Goal: Task Accomplishment & Management: Use online tool/utility

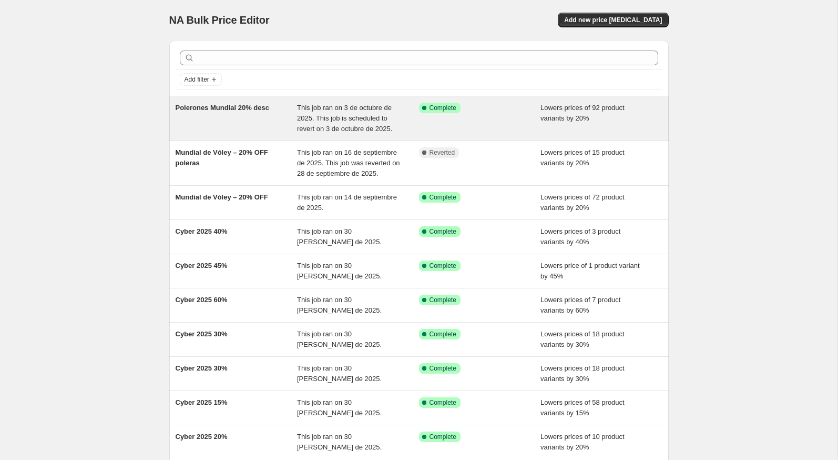
click at [228, 113] on div "Polerones Mundial 20% desc" at bounding box center [237, 119] width 122 height 32
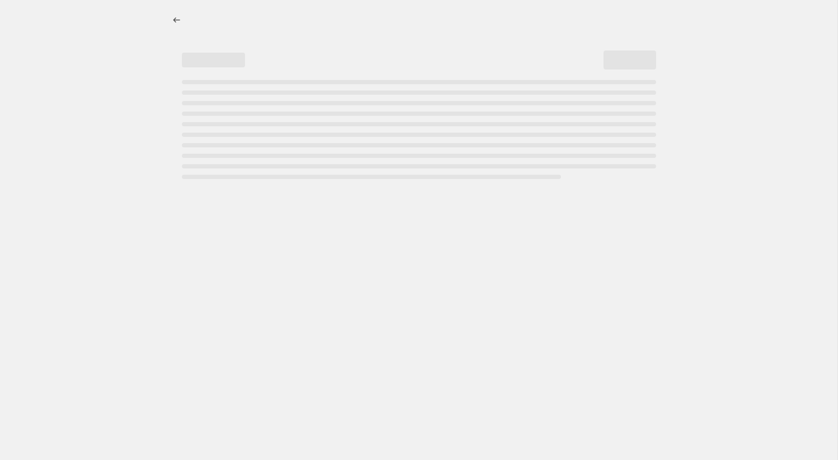
select select "percentage"
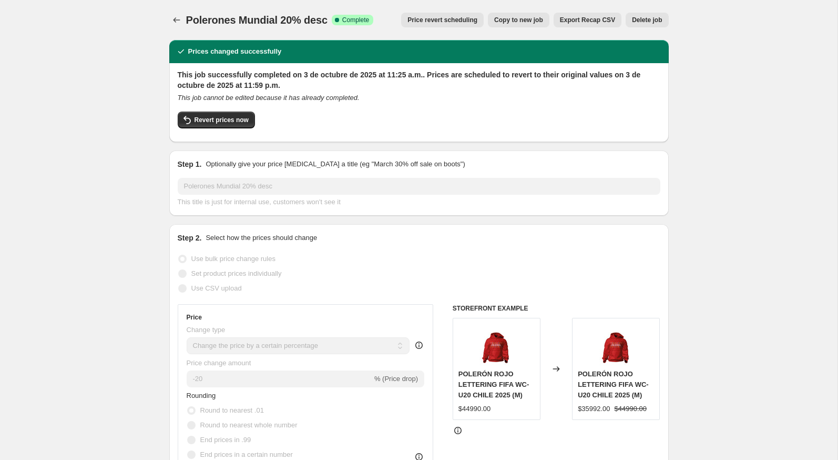
click at [518, 21] on span "Copy to new job" at bounding box center [518, 20] width 49 height 8
select select "percentage"
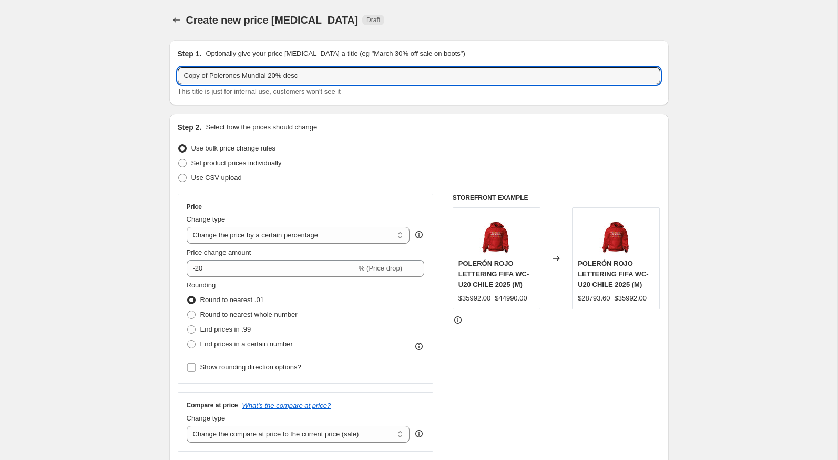
drag, startPoint x: 243, startPoint y: 78, endPoint x: 177, endPoint y: 79, distance: 66.8
click at [177, 79] on div "Step 1. Optionally give your price [MEDICAL_DATA] a title (eg "March 30% off sa…" at bounding box center [419, 72] width 500 height 65
type input "Poleras Mundial 20% desc"
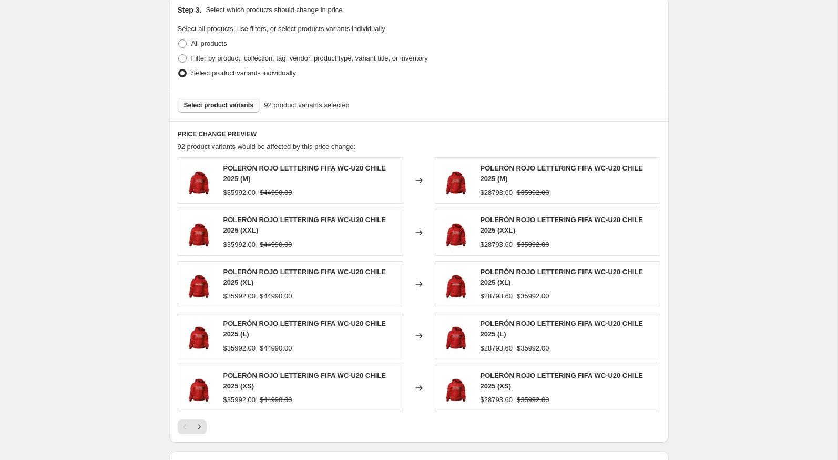
scroll to position [490, 0]
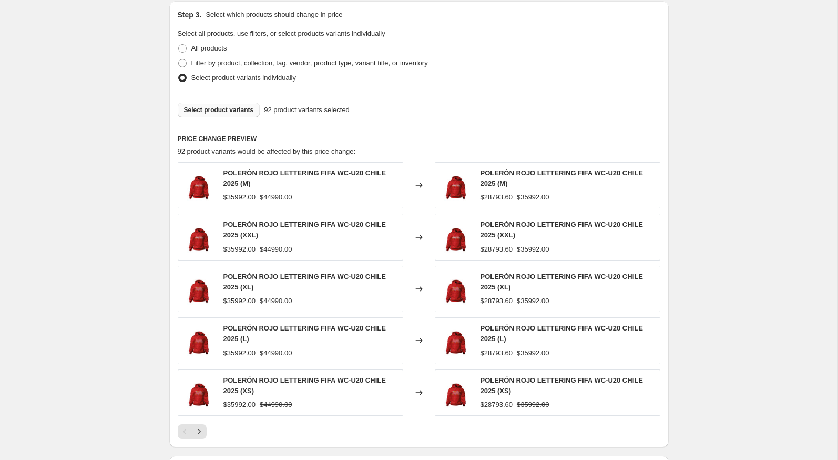
click at [189, 106] on span "Select product variants" at bounding box center [219, 110] width 70 height 8
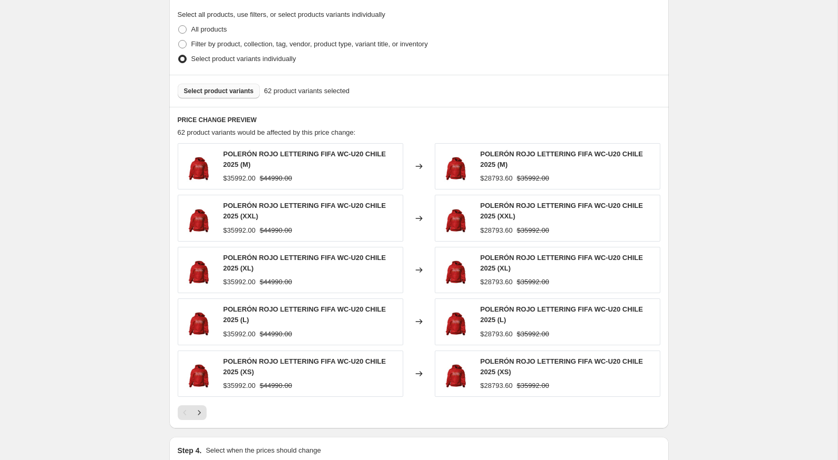
scroll to position [504, 0]
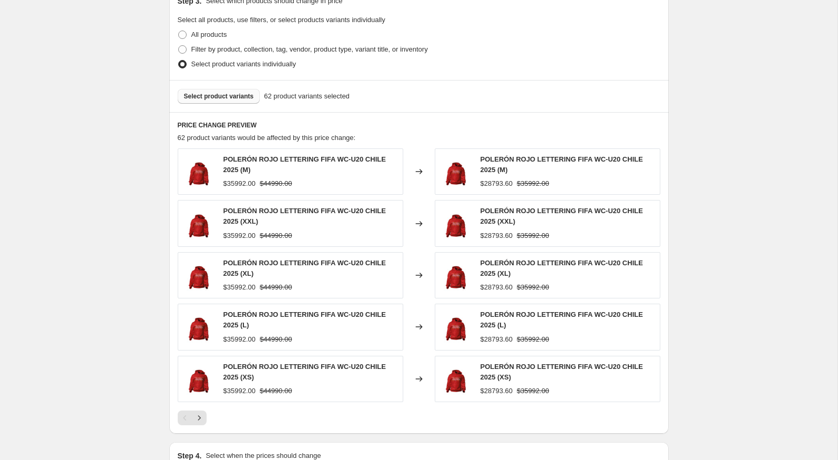
click at [218, 98] on span "Select product variants" at bounding box center [219, 96] width 70 height 8
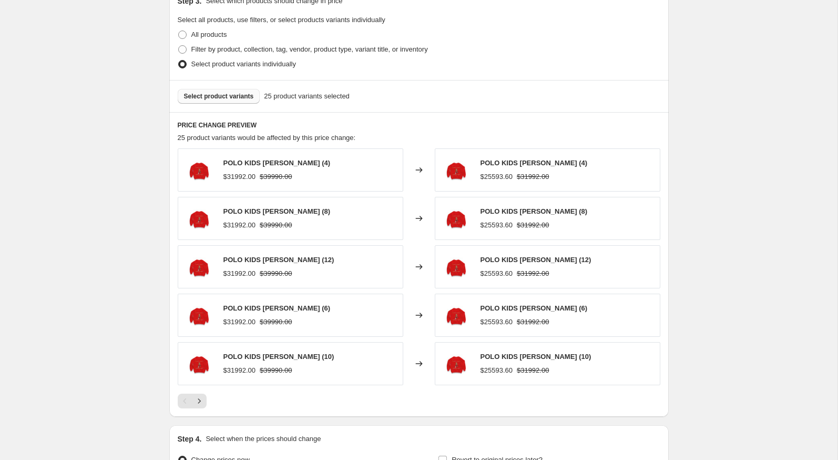
click at [202, 95] on span "Select product variants" at bounding box center [219, 96] width 70 height 8
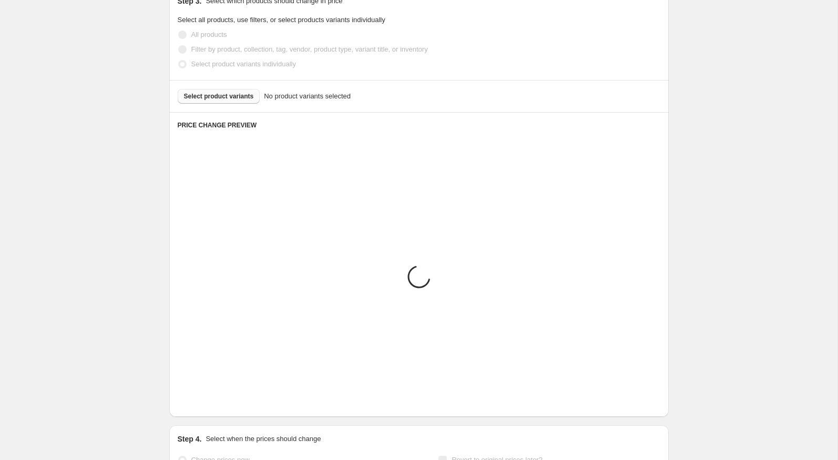
scroll to position [356, 0]
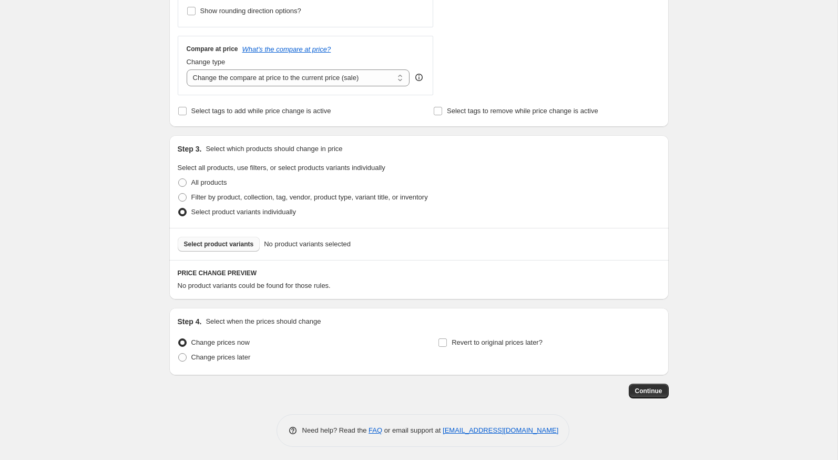
click at [248, 242] on span "Select product variants" at bounding box center [219, 244] width 70 height 8
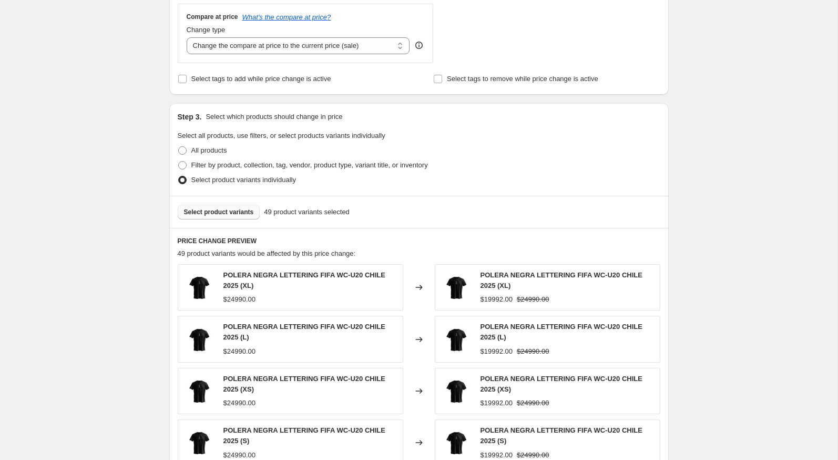
scroll to position [636, 0]
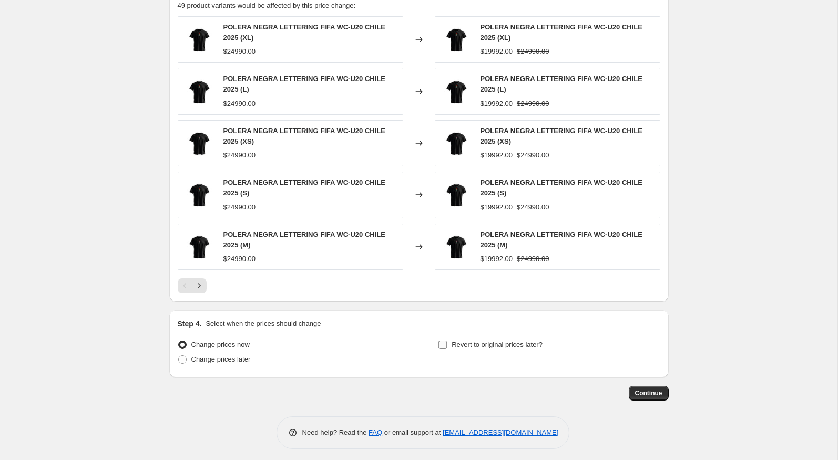
click at [439, 340] on input "Revert to original prices later?" at bounding box center [443, 344] width 8 height 8
checkbox input "true"
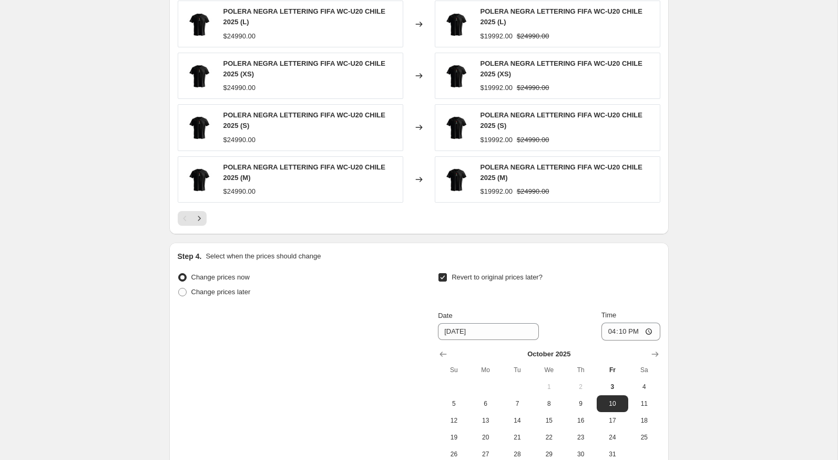
scroll to position [754, 0]
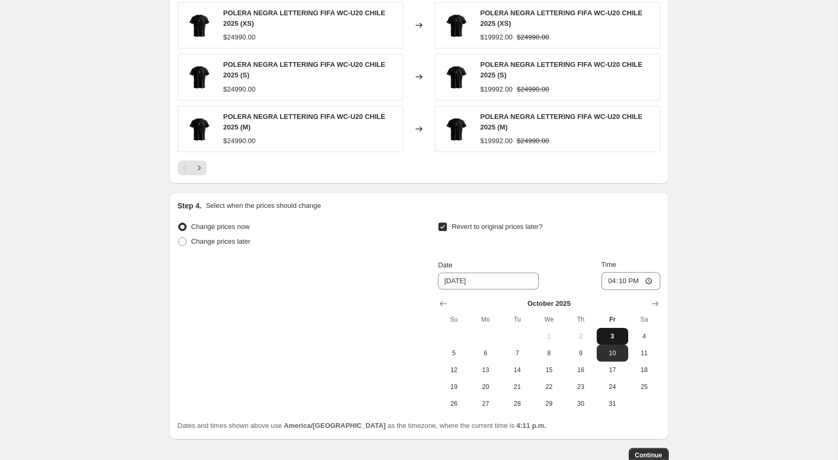
click at [611, 332] on span "3" at bounding box center [612, 336] width 23 height 8
type input "[DATE]"
click at [605, 272] on input "16:10" at bounding box center [631, 281] width 59 height 18
type input "23:59"
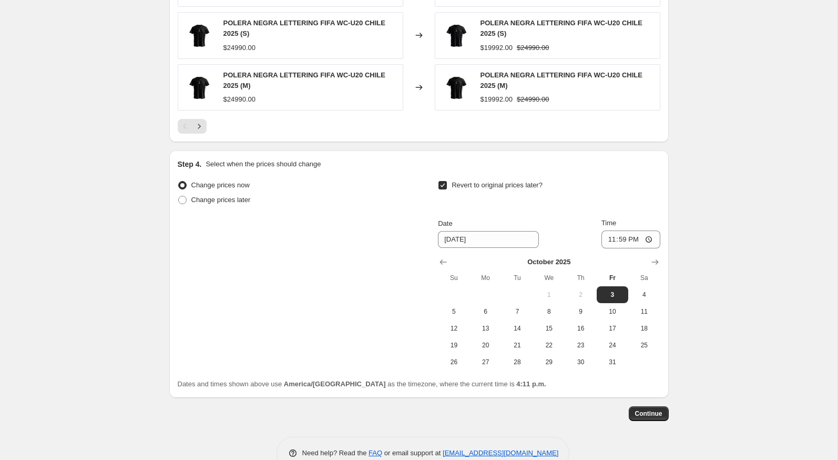
scroll to position [811, 0]
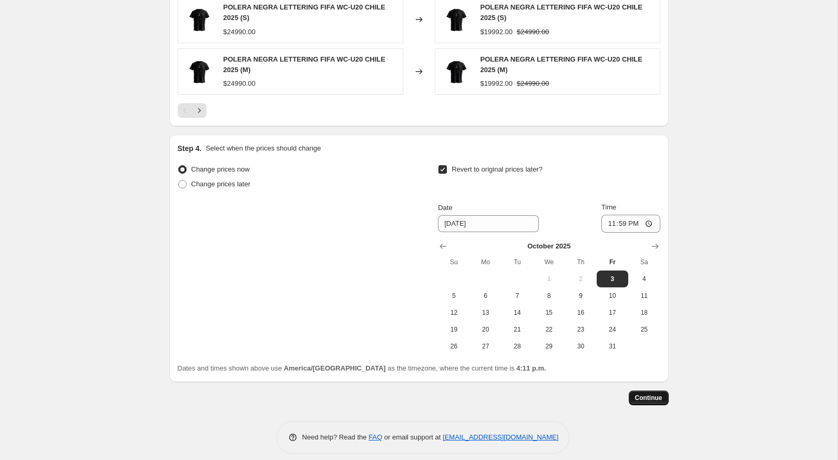
click at [636, 395] on span "Continue" at bounding box center [648, 397] width 27 height 8
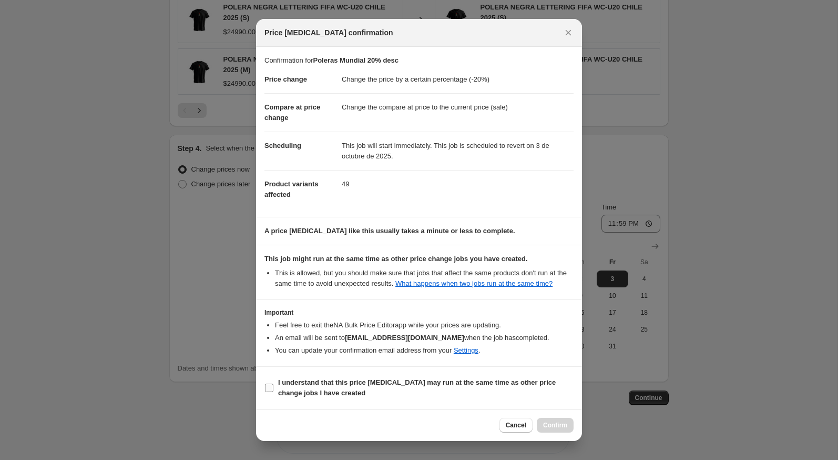
click at [483, 385] on b "I understand that this price [MEDICAL_DATA] may run at the same time as other p…" at bounding box center [417, 387] width 278 height 18
click at [273, 385] on input "I understand that this price [MEDICAL_DATA] may run at the same time as other p…" at bounding box center [269, 387] width 8 height 8
checkbox input "true"
click at [543, 425] on span "Confirm" at bounding box center [555, 425] width 24 height 8
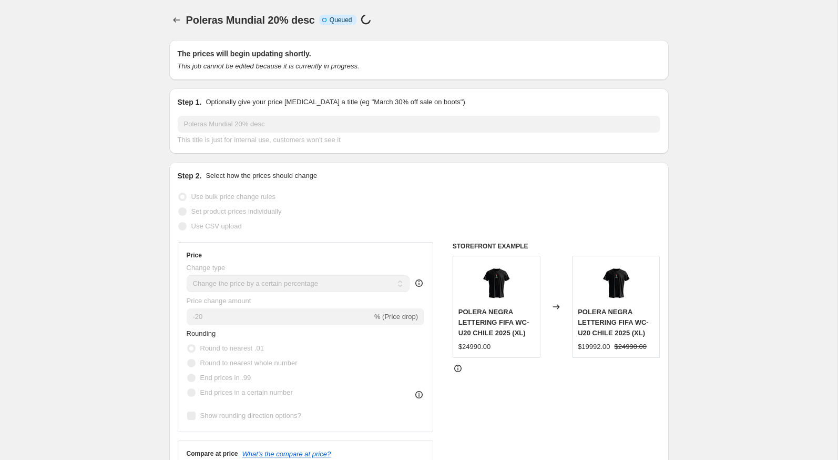
scroll to position [811, 0]
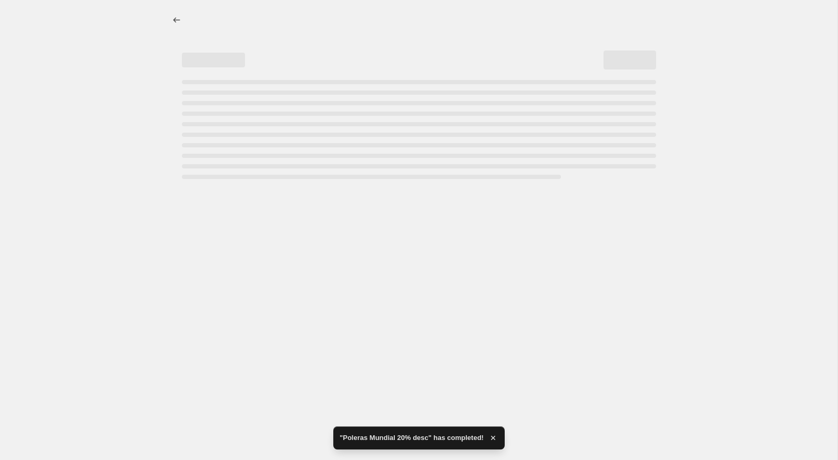
select select "percentage"
